Goal: Check status: Check status

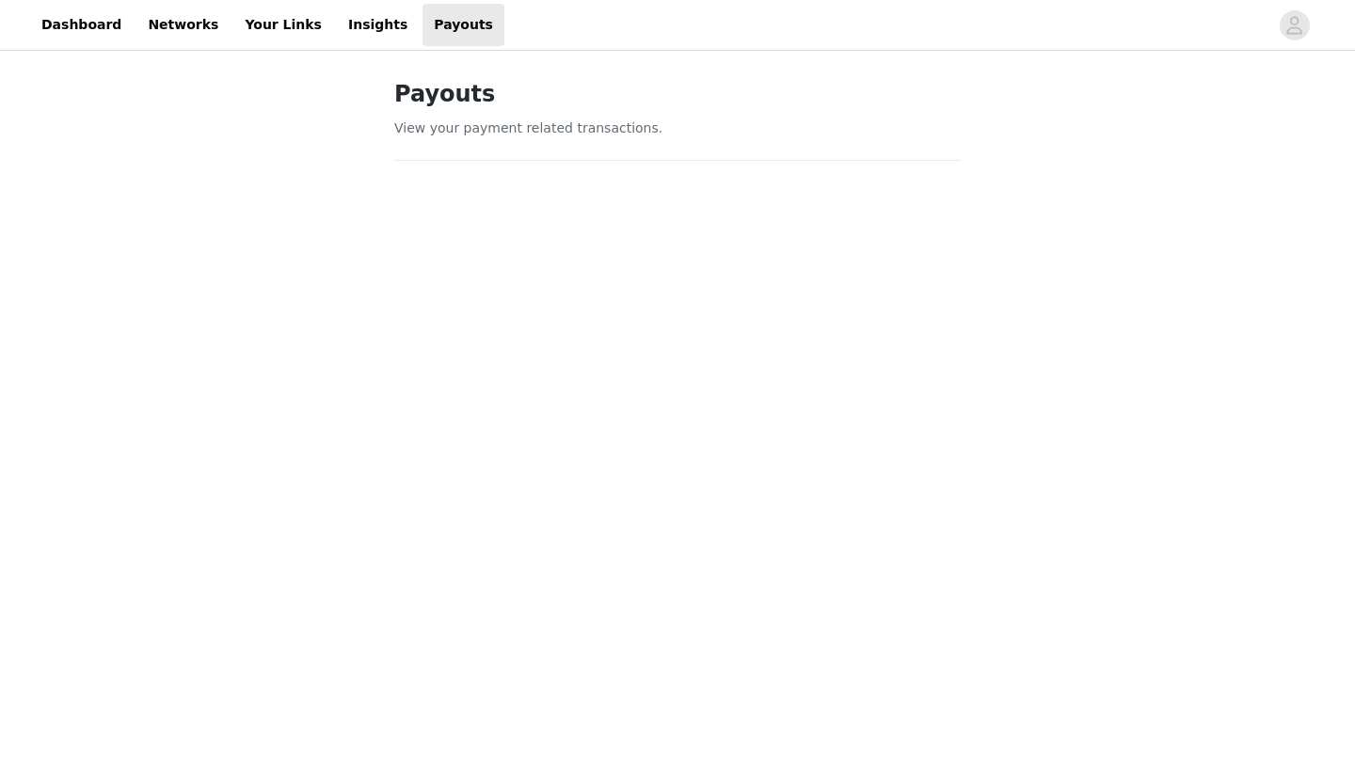
scroll to position [980, 0]
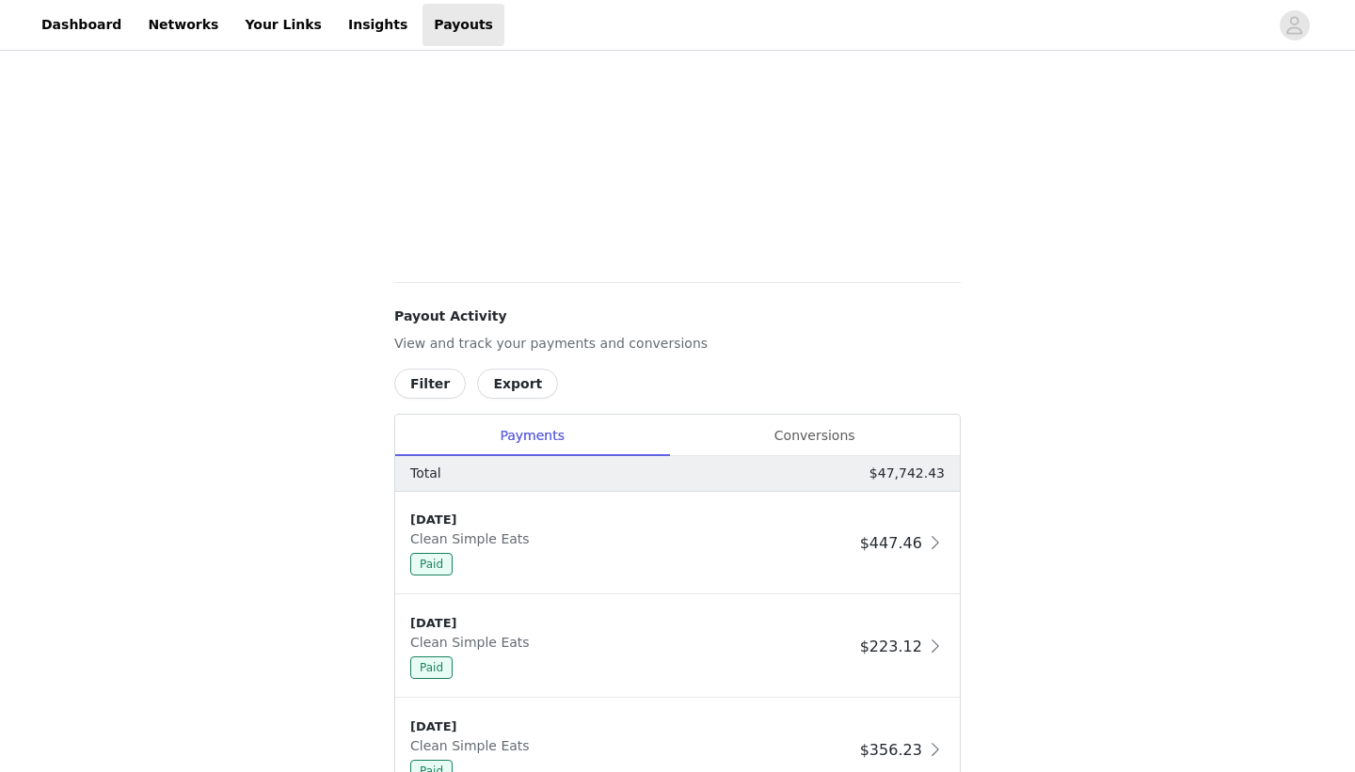
scroll to position [740, 0]
click at [767, 422] on div "Conversions" at bounding box center [814, 432] width 291 height 42
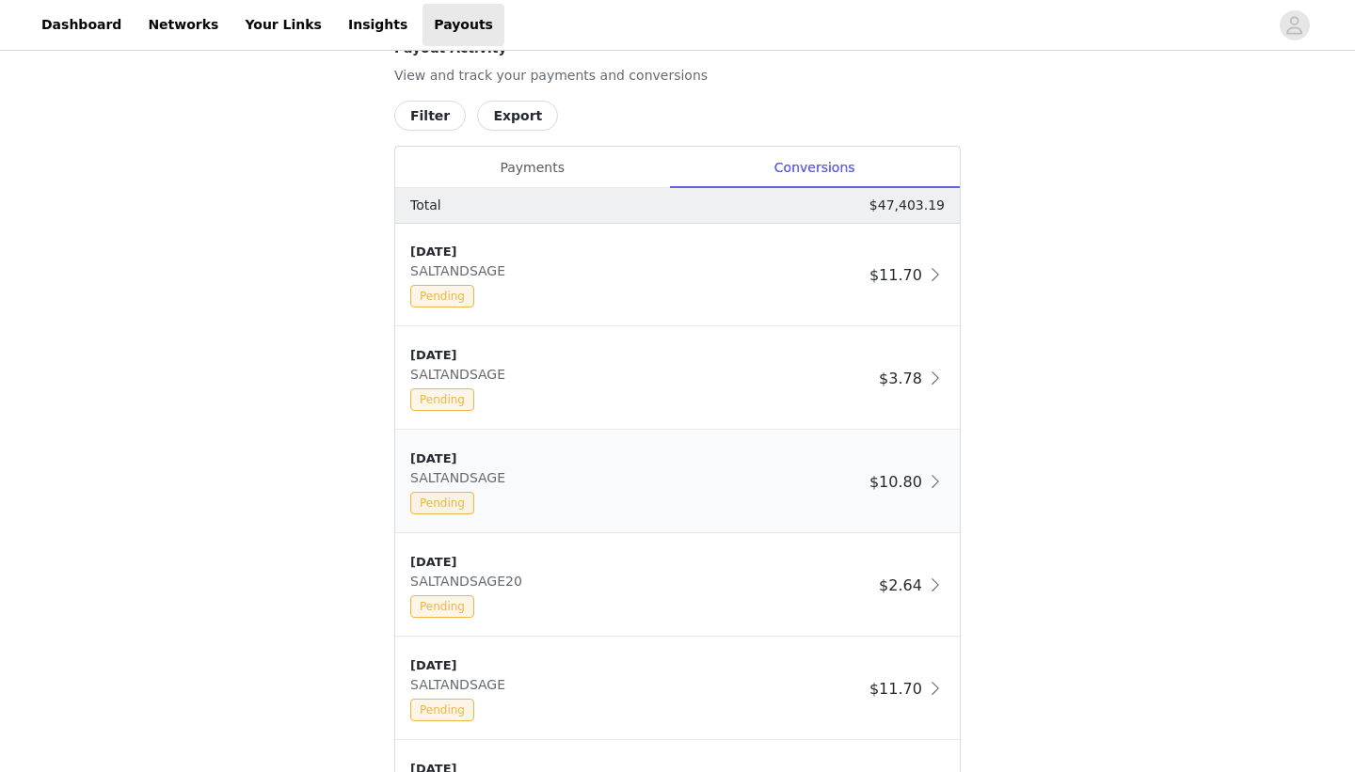
scroll to position [922, 0]
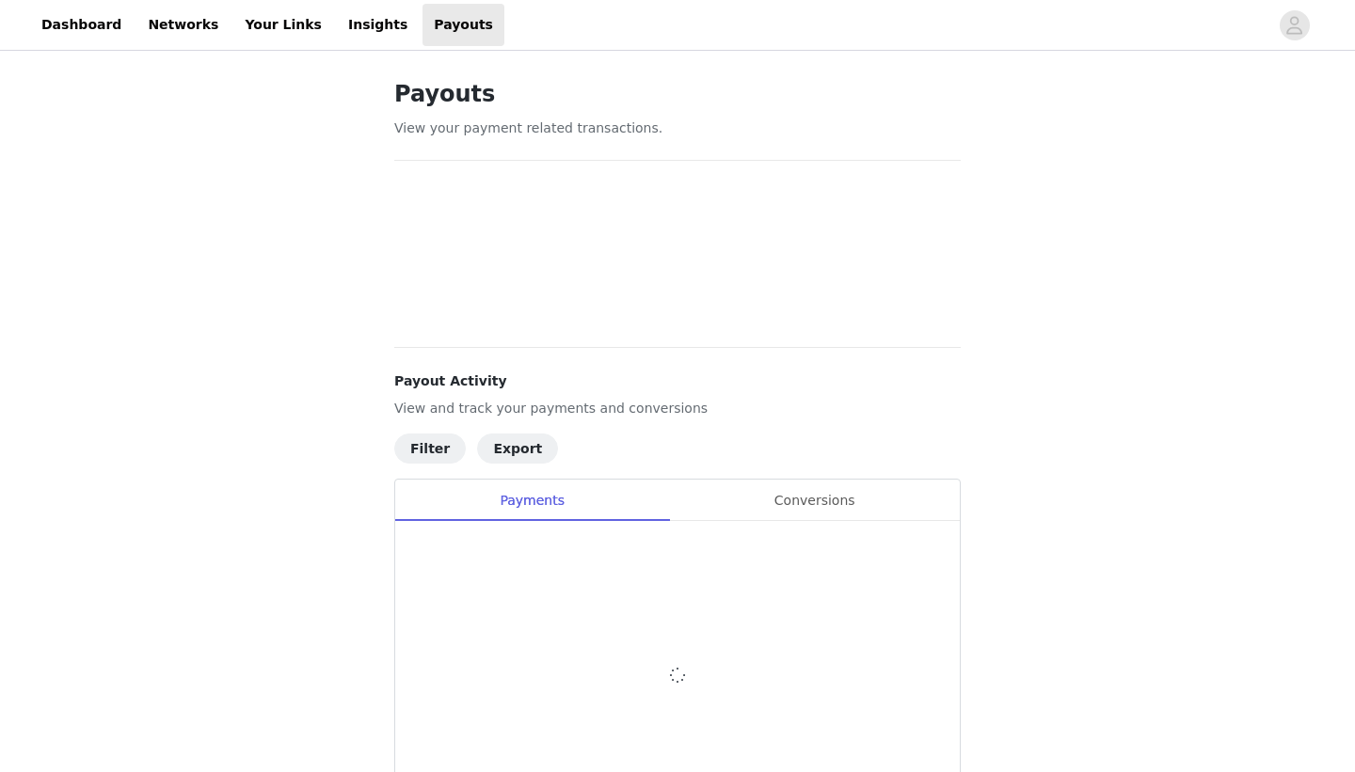
click at [818, 492] on div "Conversions" at bounding box center [814, 501] width 291 height 42
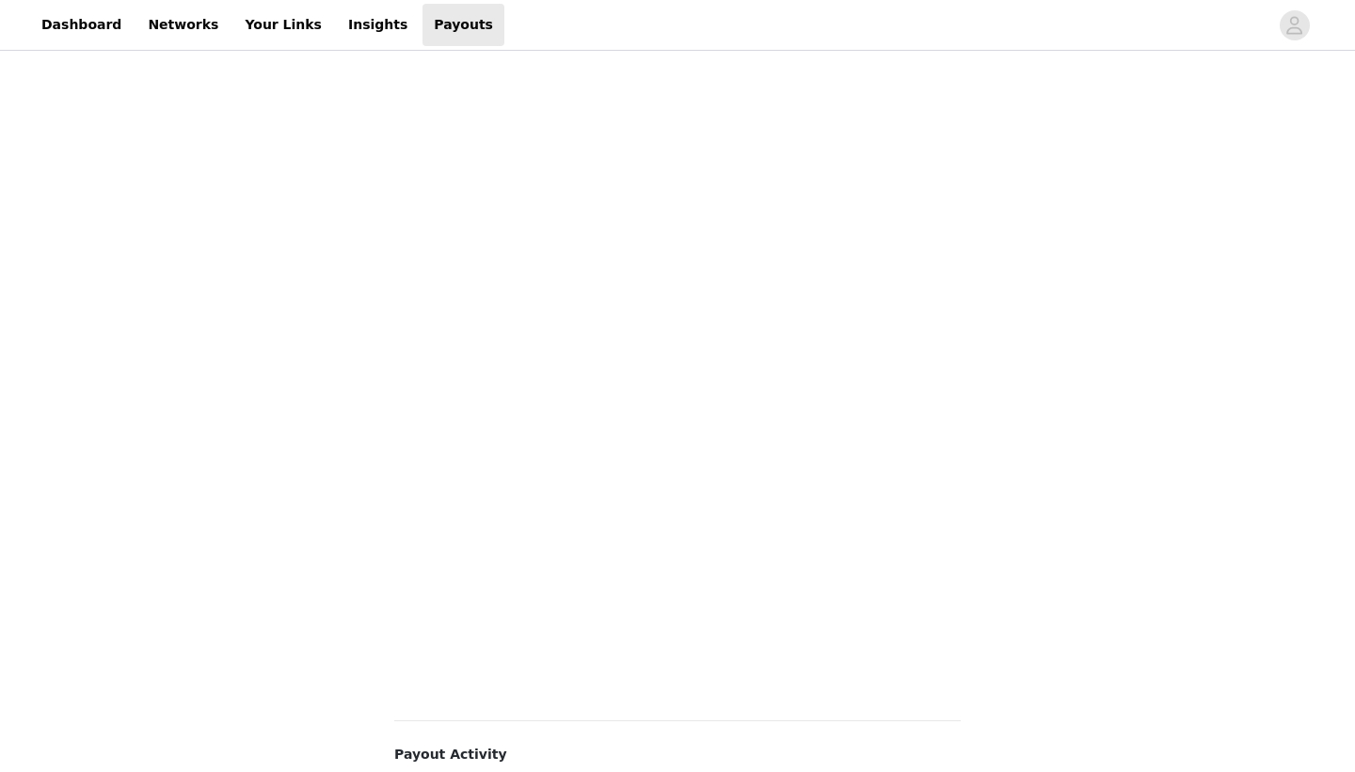
scroll to position [596, 0]
